Goal: Task Accomplishment & Management: Manage account settings

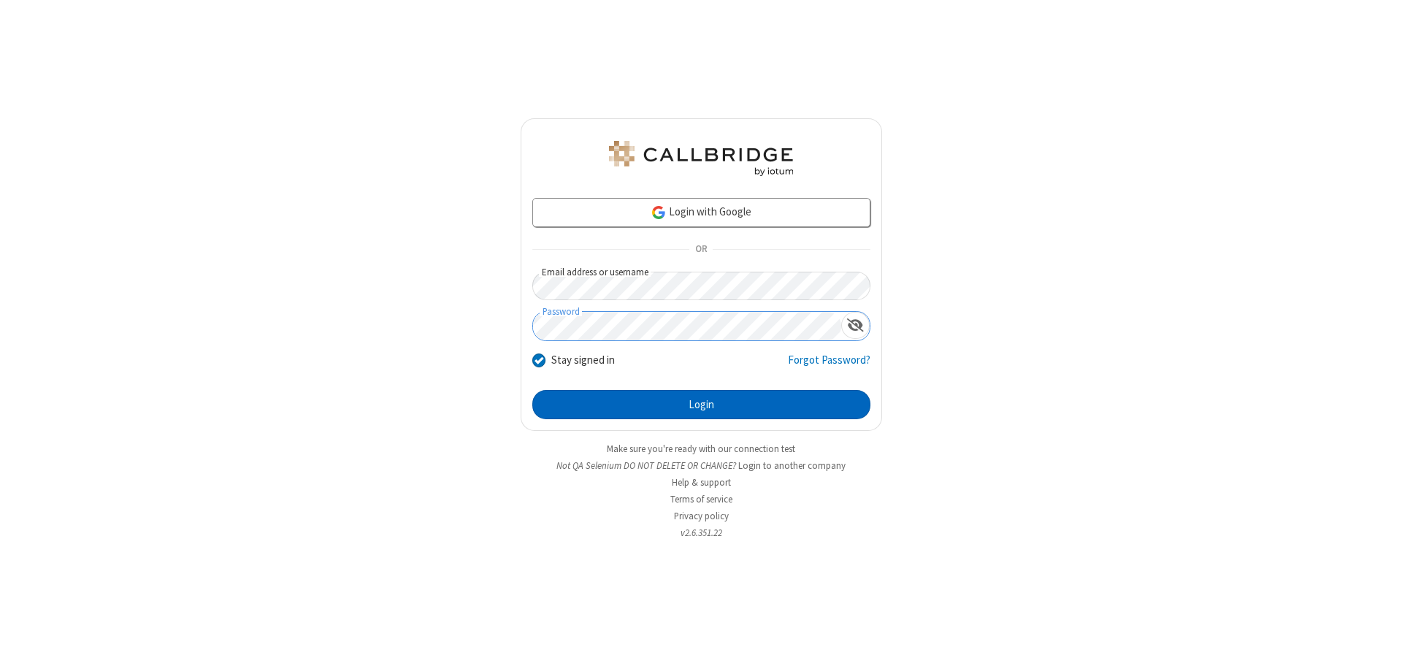
click at [701, 405] on button "Login" at bounding box center [701, 404] width 338 height 29
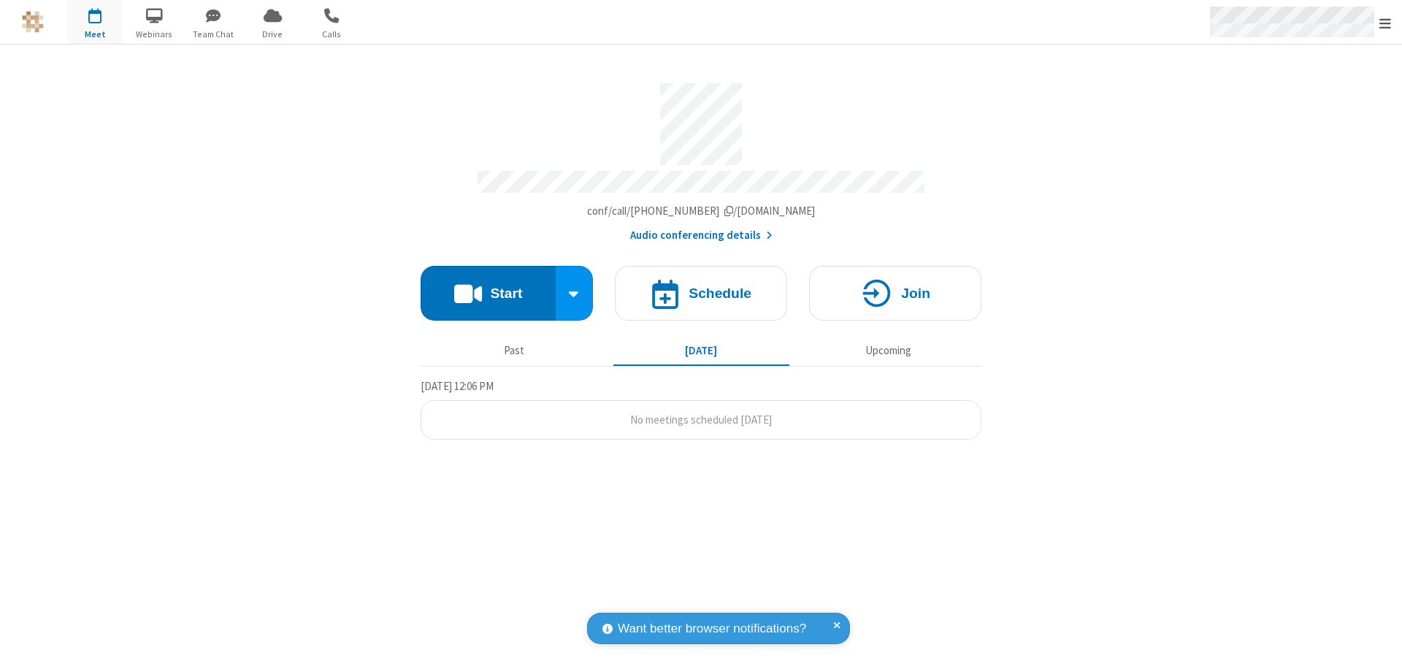
click at [1386, 23] on span "Open menu" at bounding box center [1386, 23] width 12 height 15
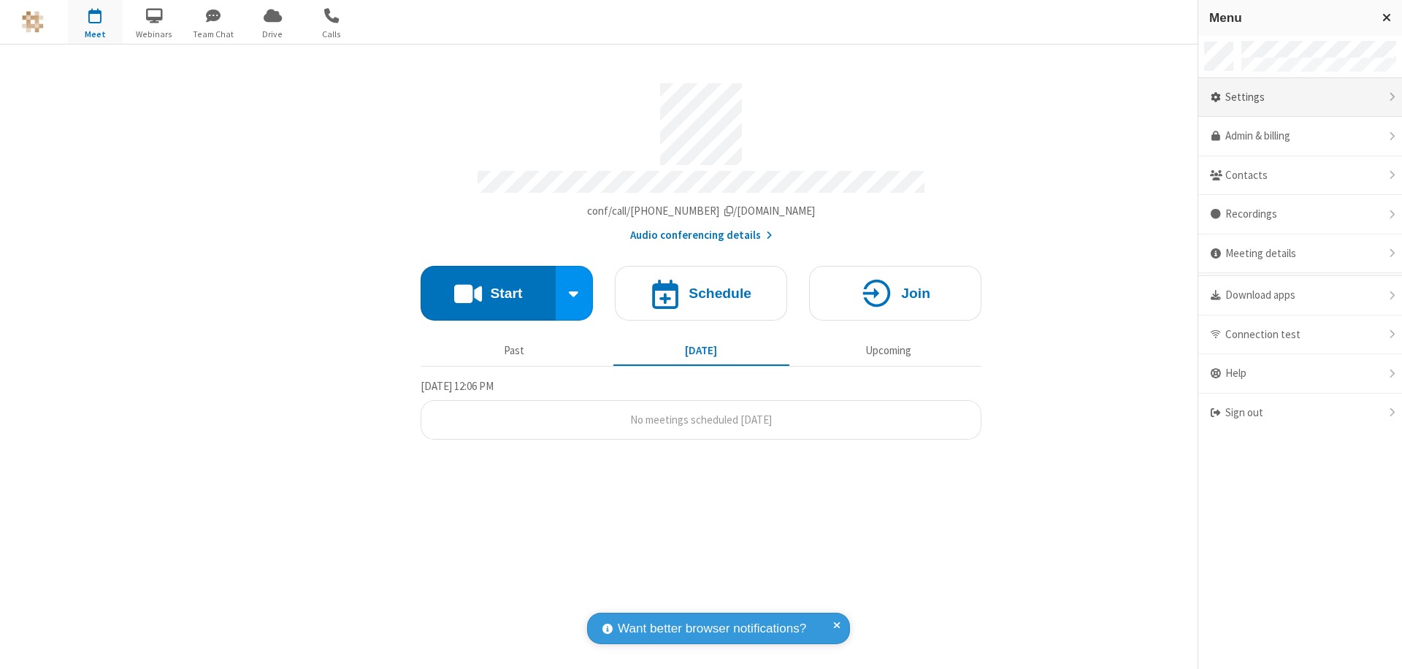
click at [1300, 97] on div "Settings" at bounding box center [1301, 97] width 204 height 39
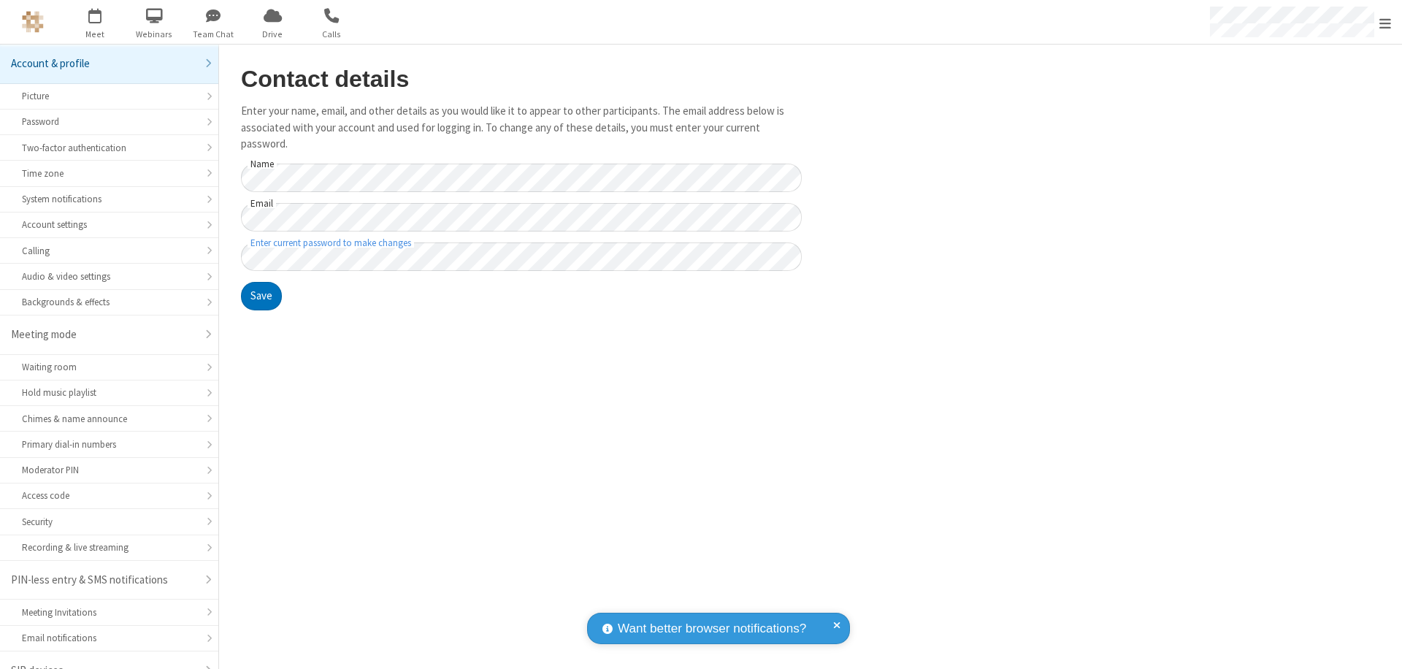
scroll to position [20, 0]
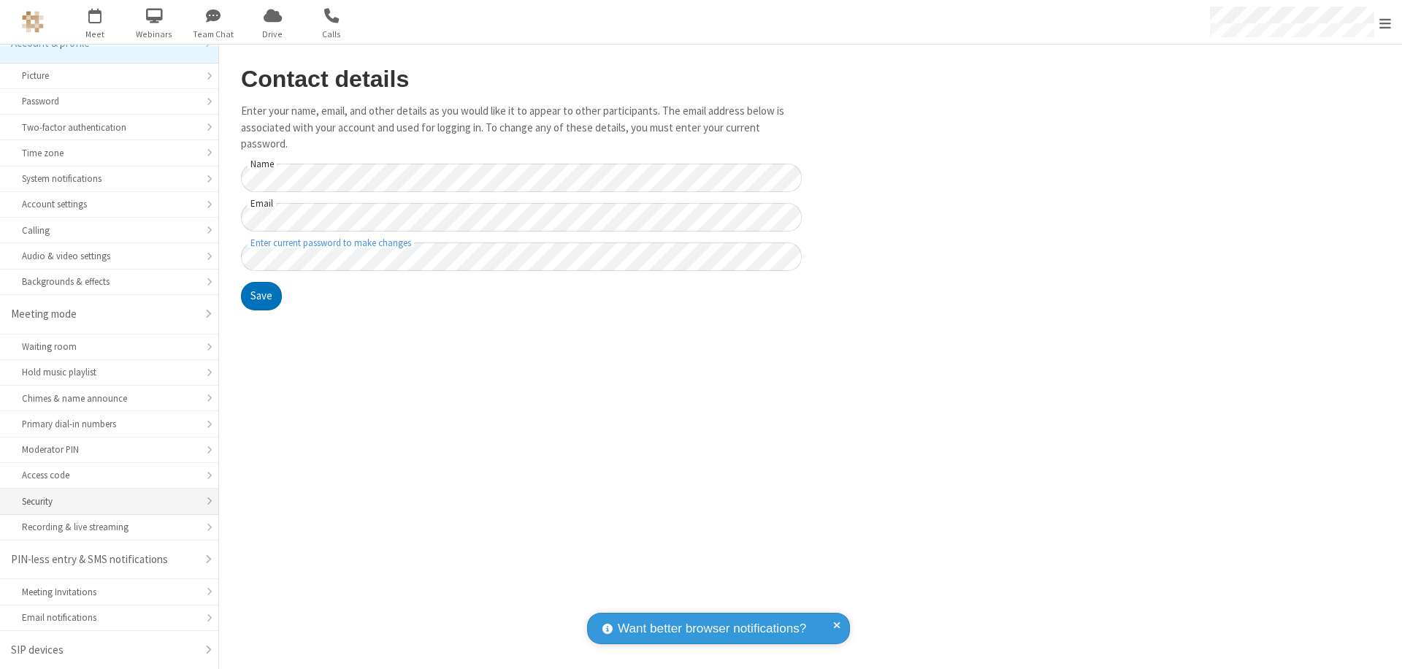
click at [104, 501] on div "Security" at bounding box center [109, 501] width 175 height 14
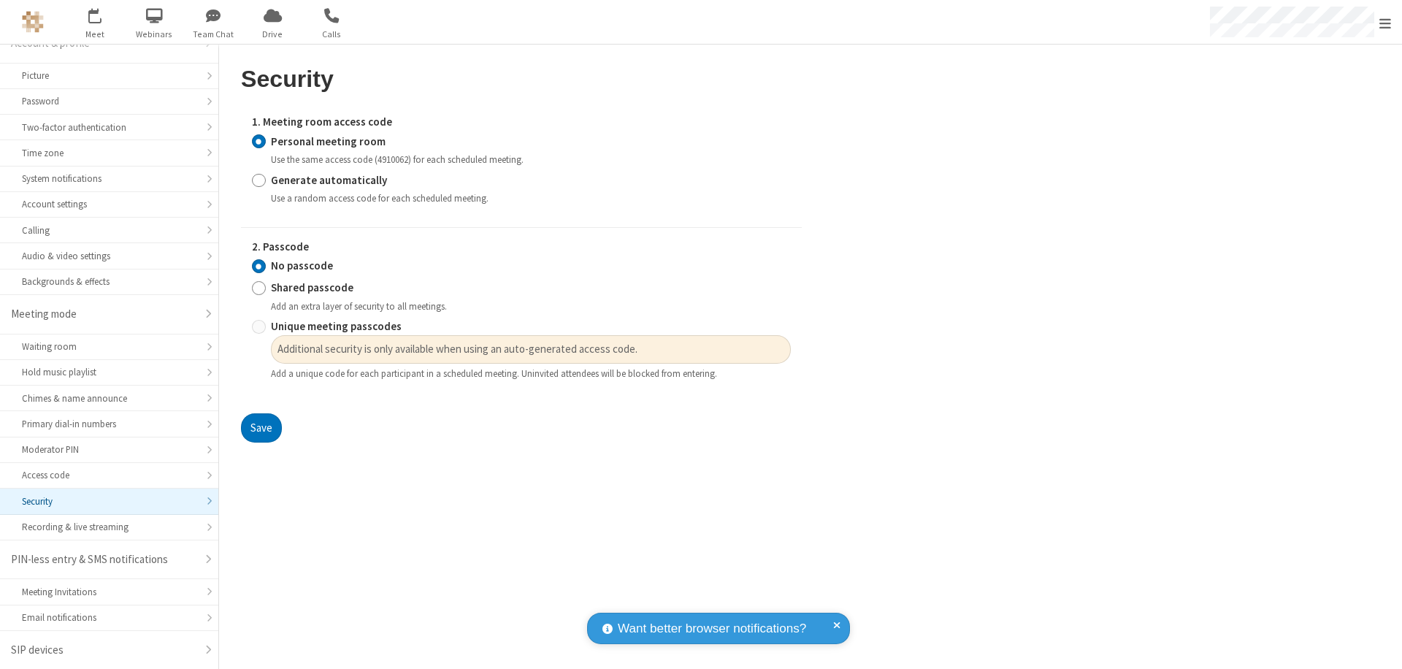
click at [259, 180] on input "Generate automatically" at bounding box center [259, 179] width 14 height 15
radio input "true"
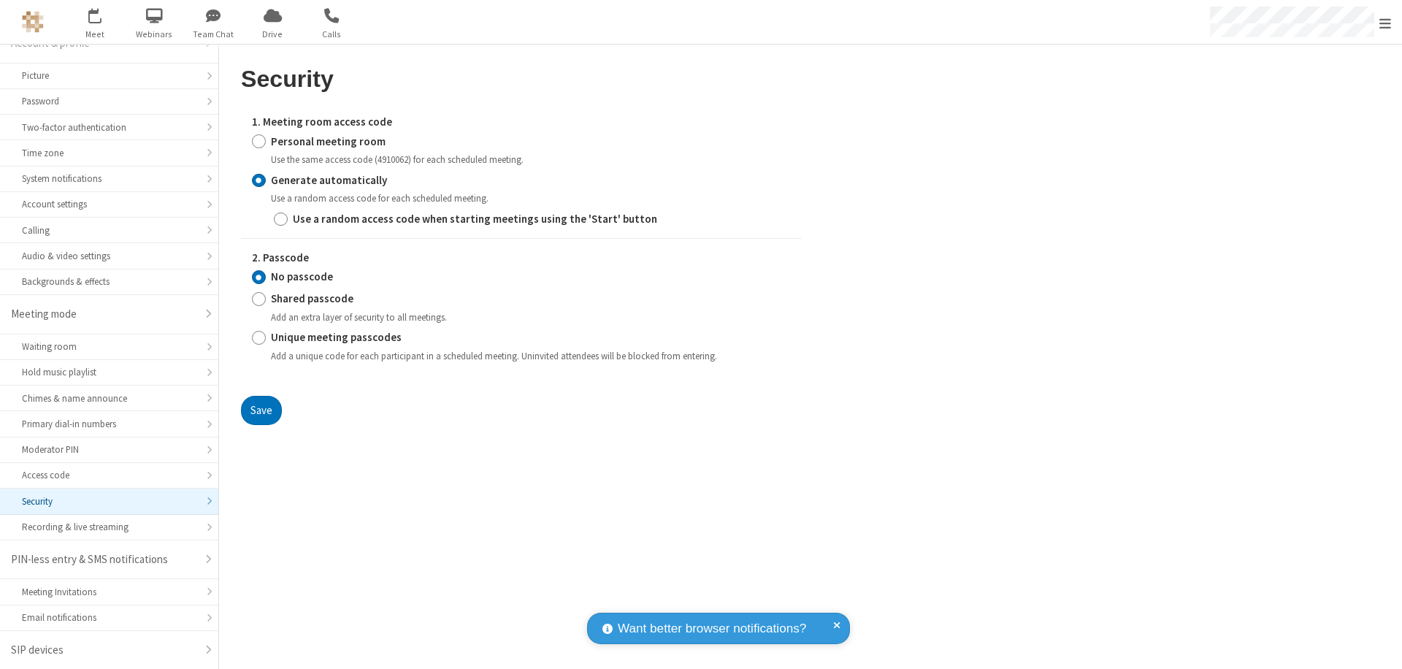
click at [259, 277] on input "No passcode" at bounding box center [259, 277] width 14 height 15
click at [261, 410] on button "Save" at bounding box center [261, 410] width 41 height 29
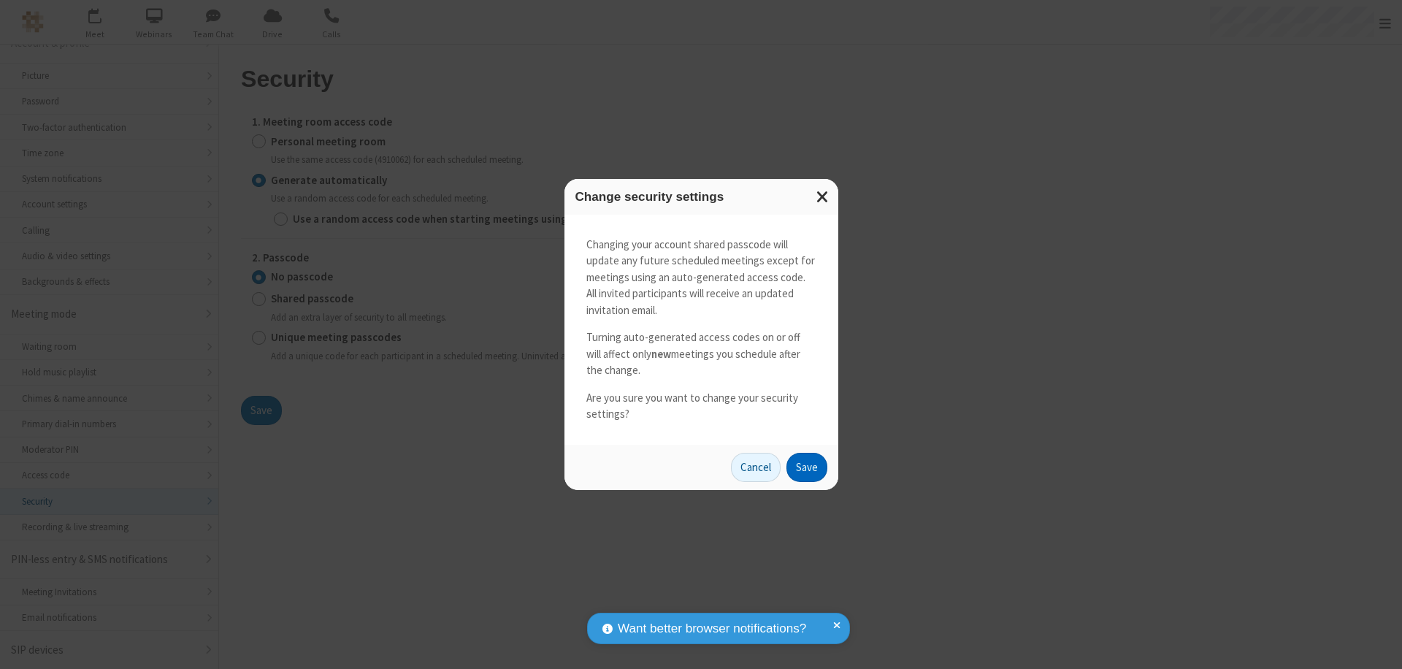
click at [806, 467] on button "Save" at bounding box center [807, 467] width 41 height 29
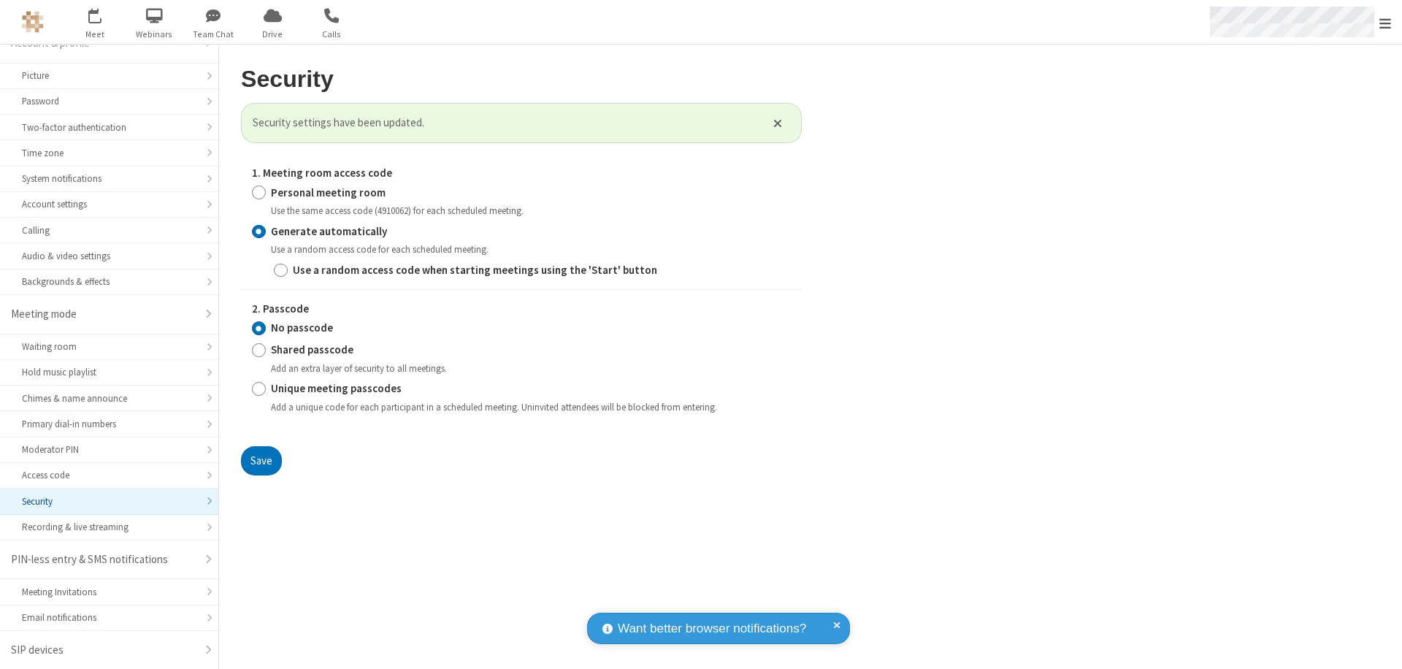
click at [1386, 23] on span "Open menu" at bounding box center [1386, 23] width 12 height 15
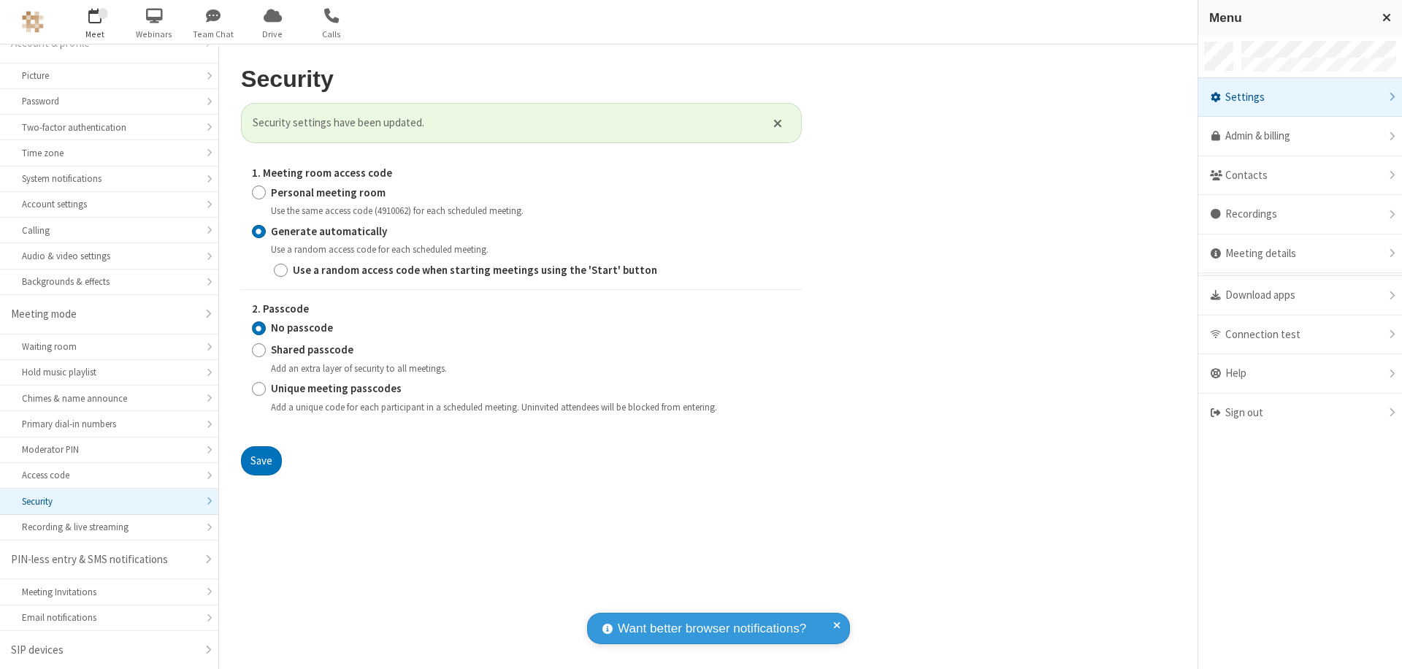
click at [95, 22] on span "button" at bounding box center [95, 15] width 55 height 25
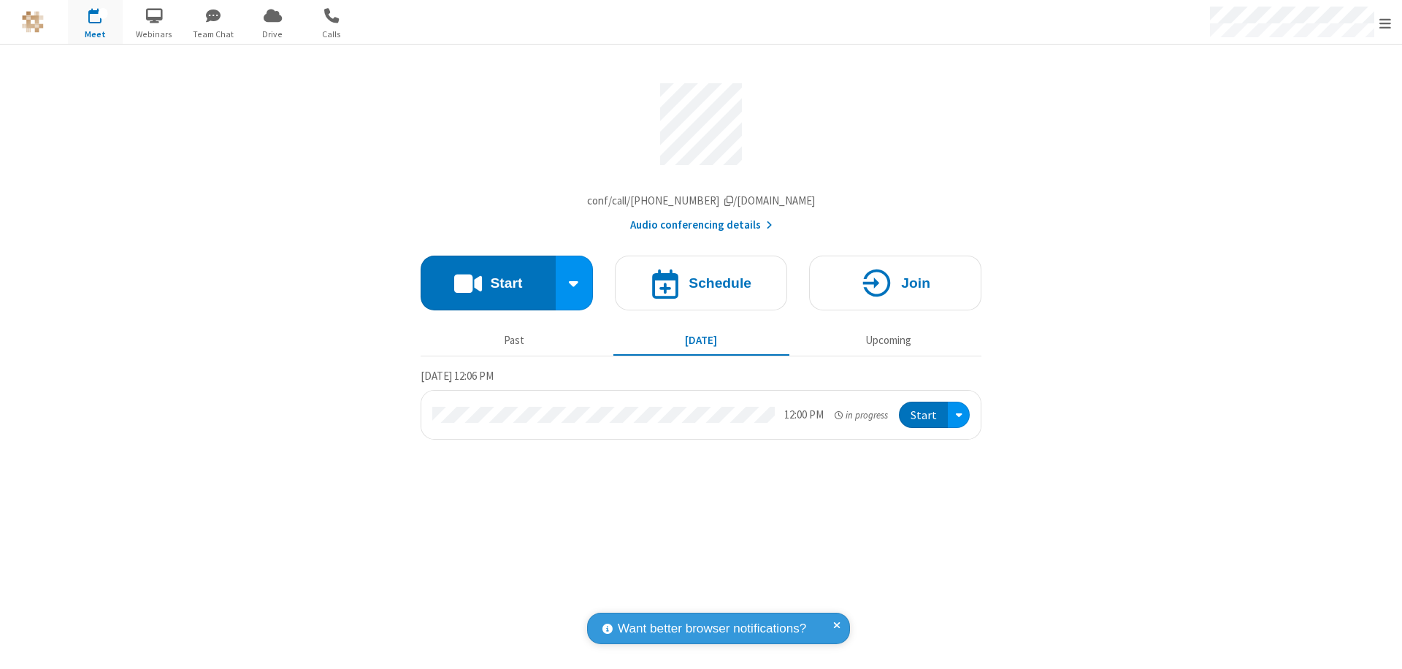
click at [701, 286] on h4 "Schedule" at bounding box center [720, 283] width 63 height 14
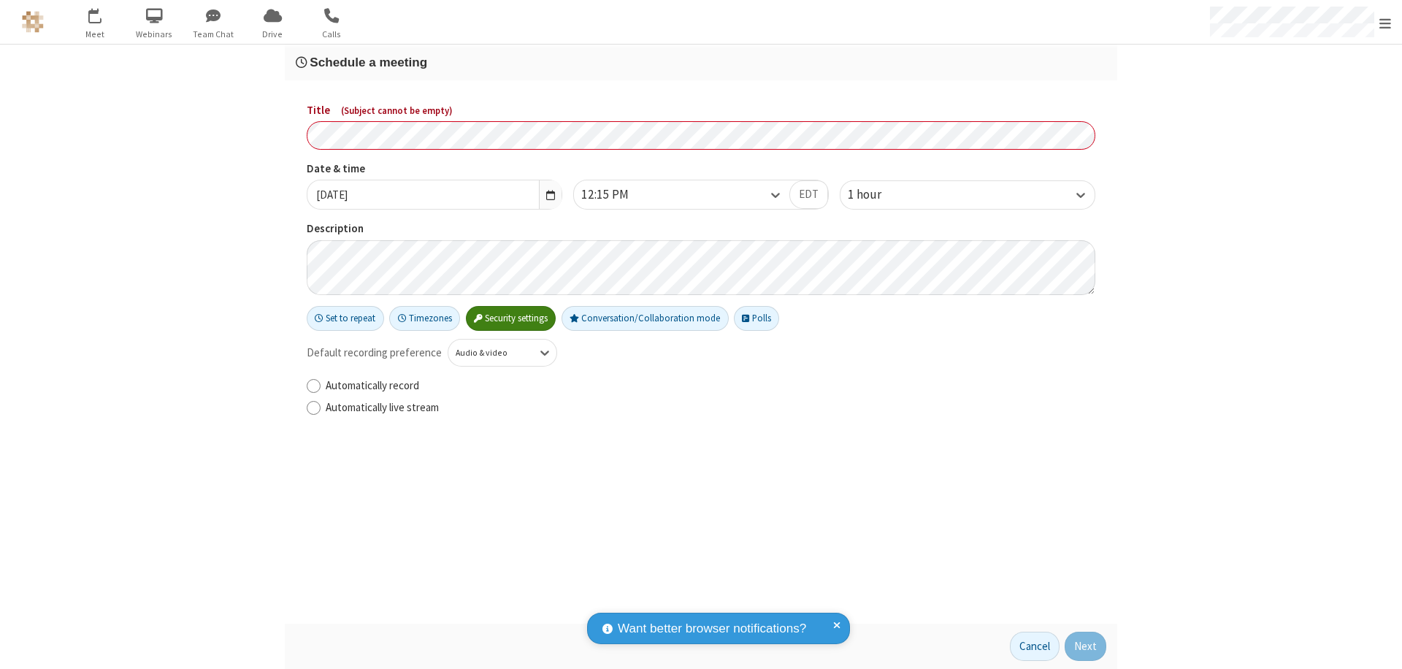
click at [701, 62] on h3 "Schedule a meeting" at bounding box center [701, 63] width 811 height 14
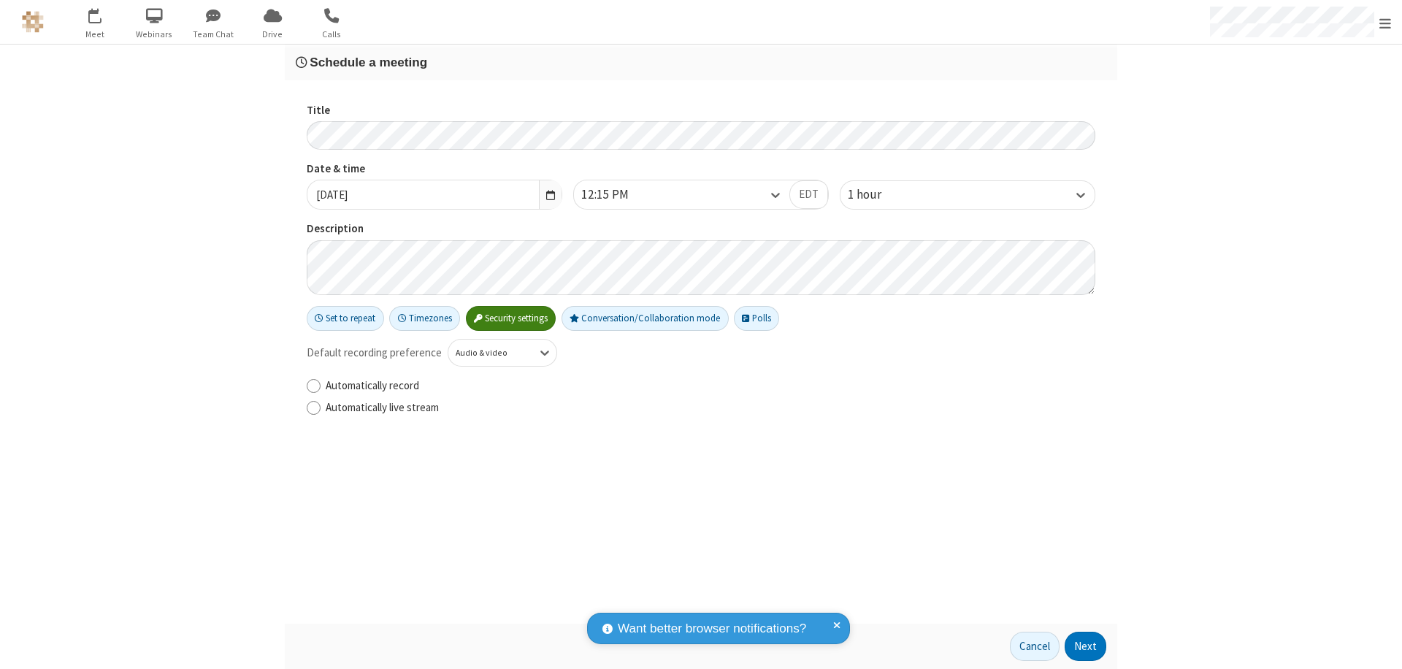
click at [1086, 646] on button "Next" at bounding box center [1086, 646] width 42 height 29
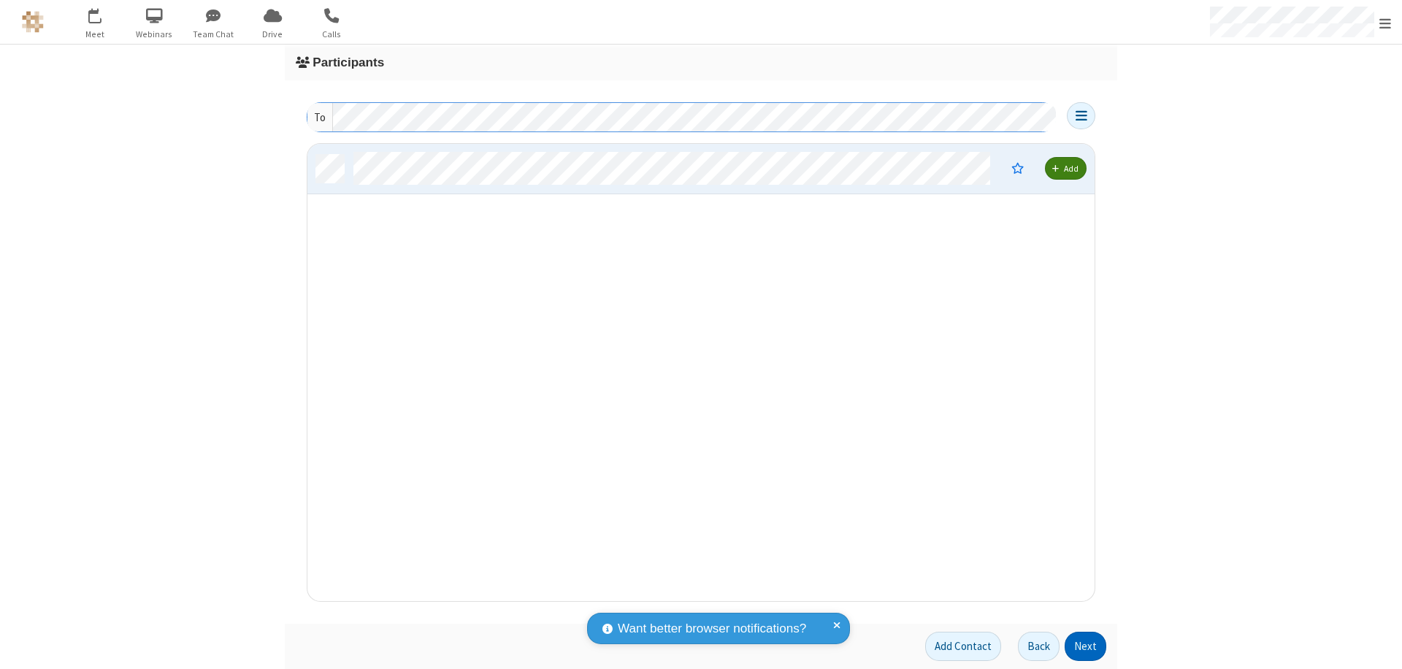
click at [1086, 646] on button "Next" at bounding box center [1086, 646] width 42 height 29
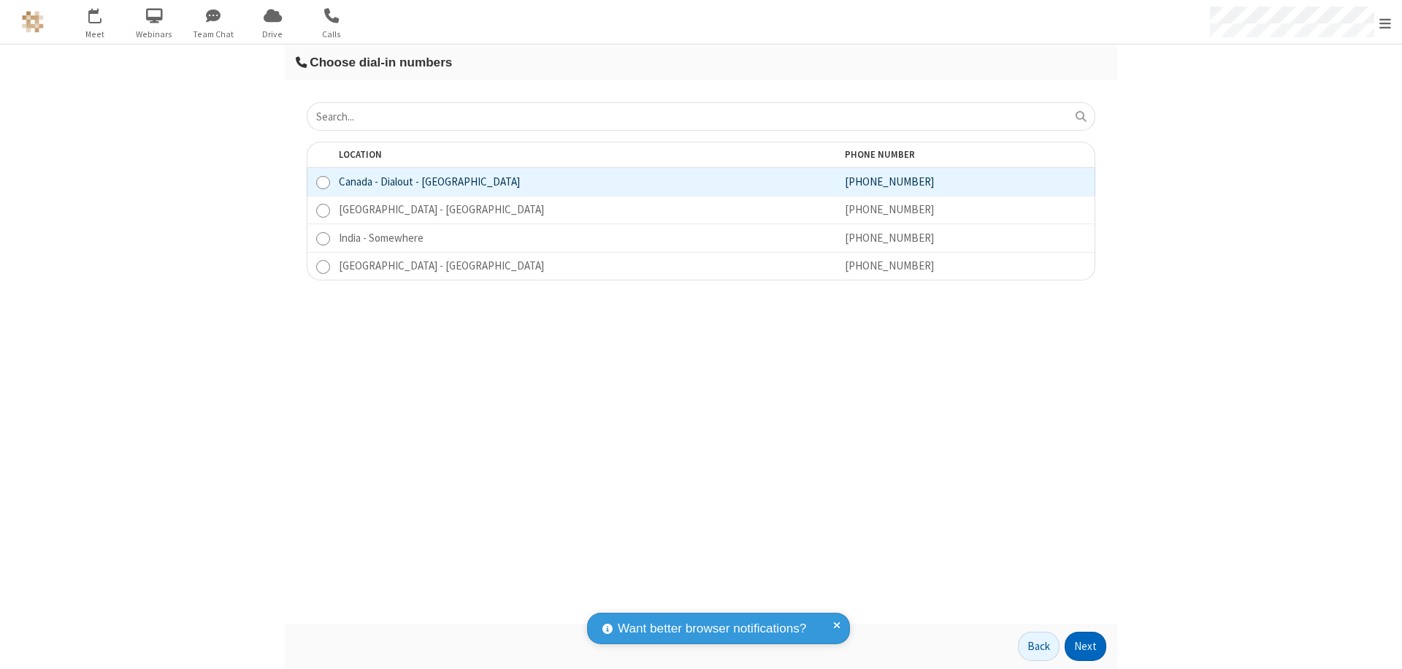
click at [1086, 646] on button "Next" at bounding box center [1086, 646] width 42 height 29
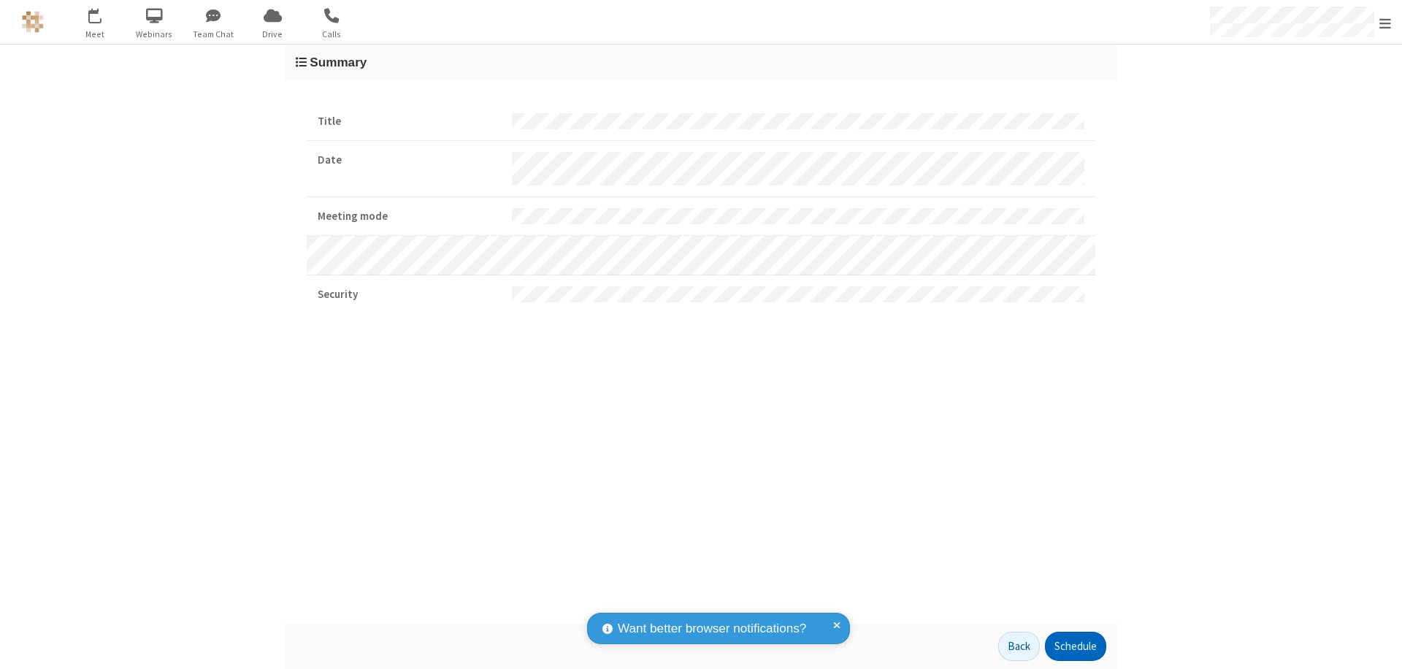
click at [1075, 646] on button "Schedule" at bounding box center [1075, 646] width 61 height 29
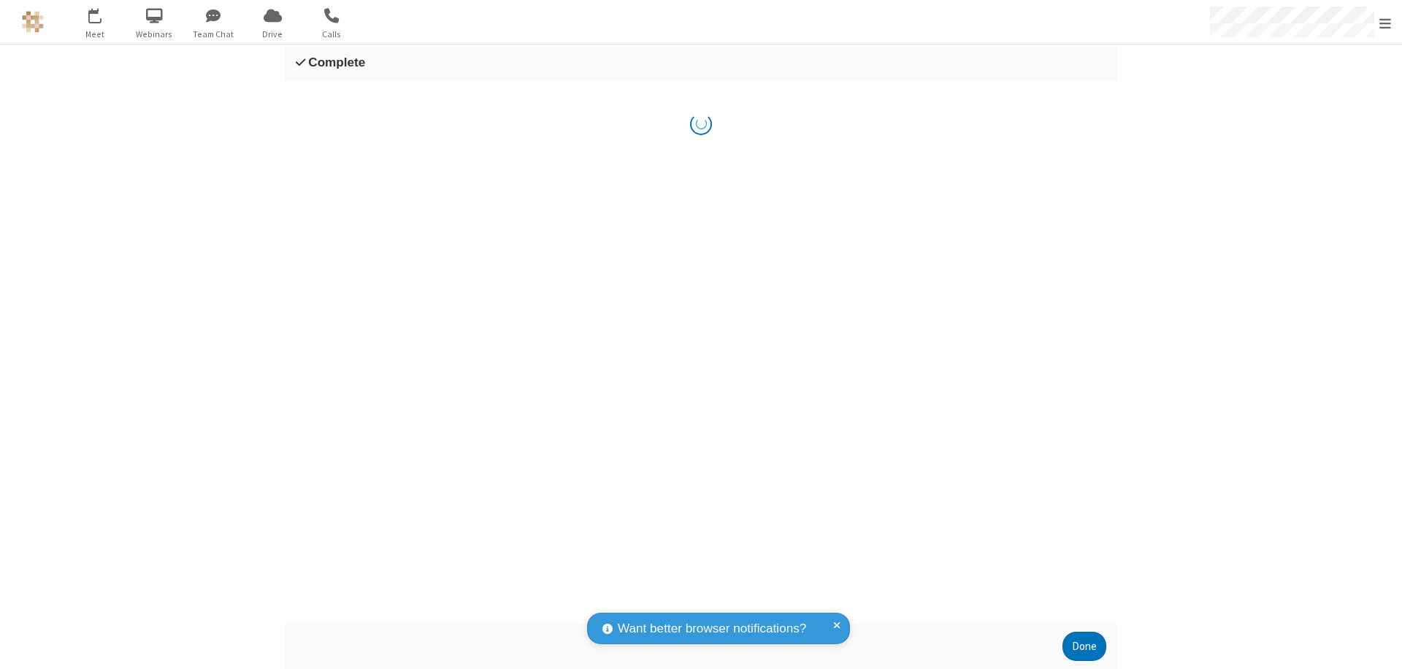
click at [1085, 646] on button "Done" at bounding box center [1085, 646] width 44 height 29
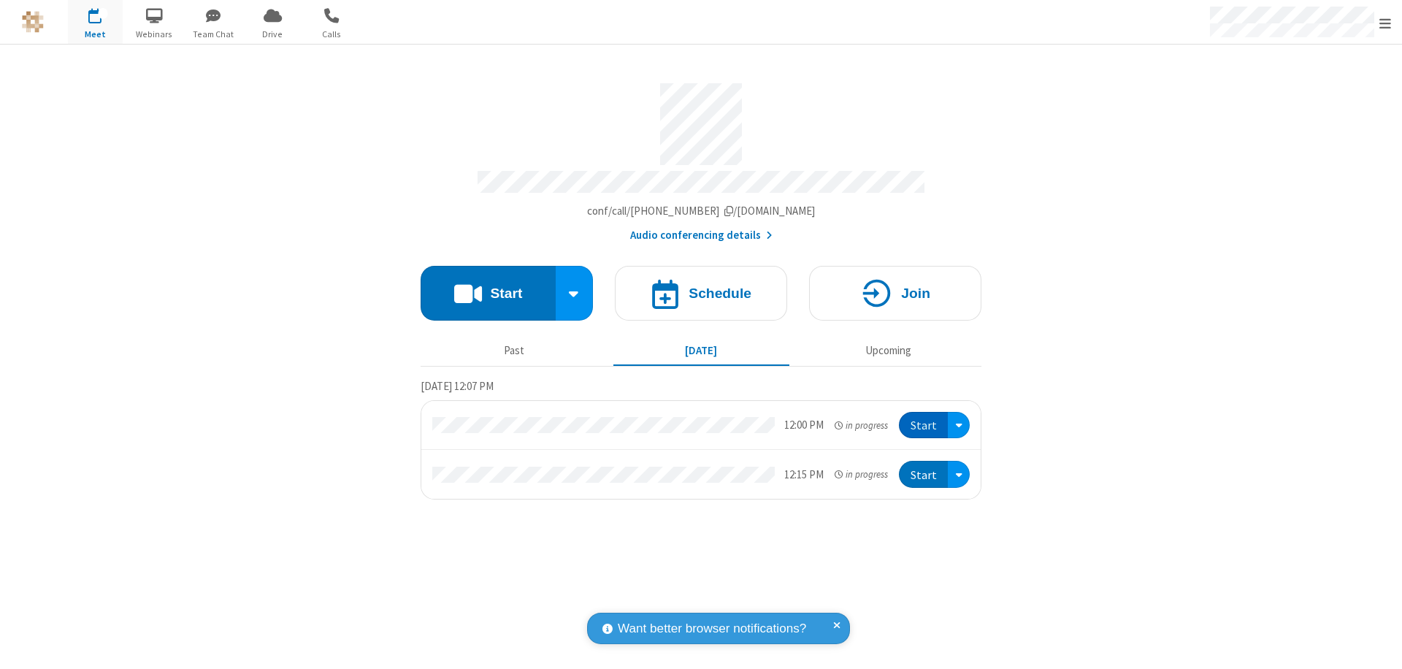
click at [925, 419] on button "Start" at bounding box center [923, 425] width 49 height 27
